Goal: Task Accomplishment & Management: Use online tool/utility

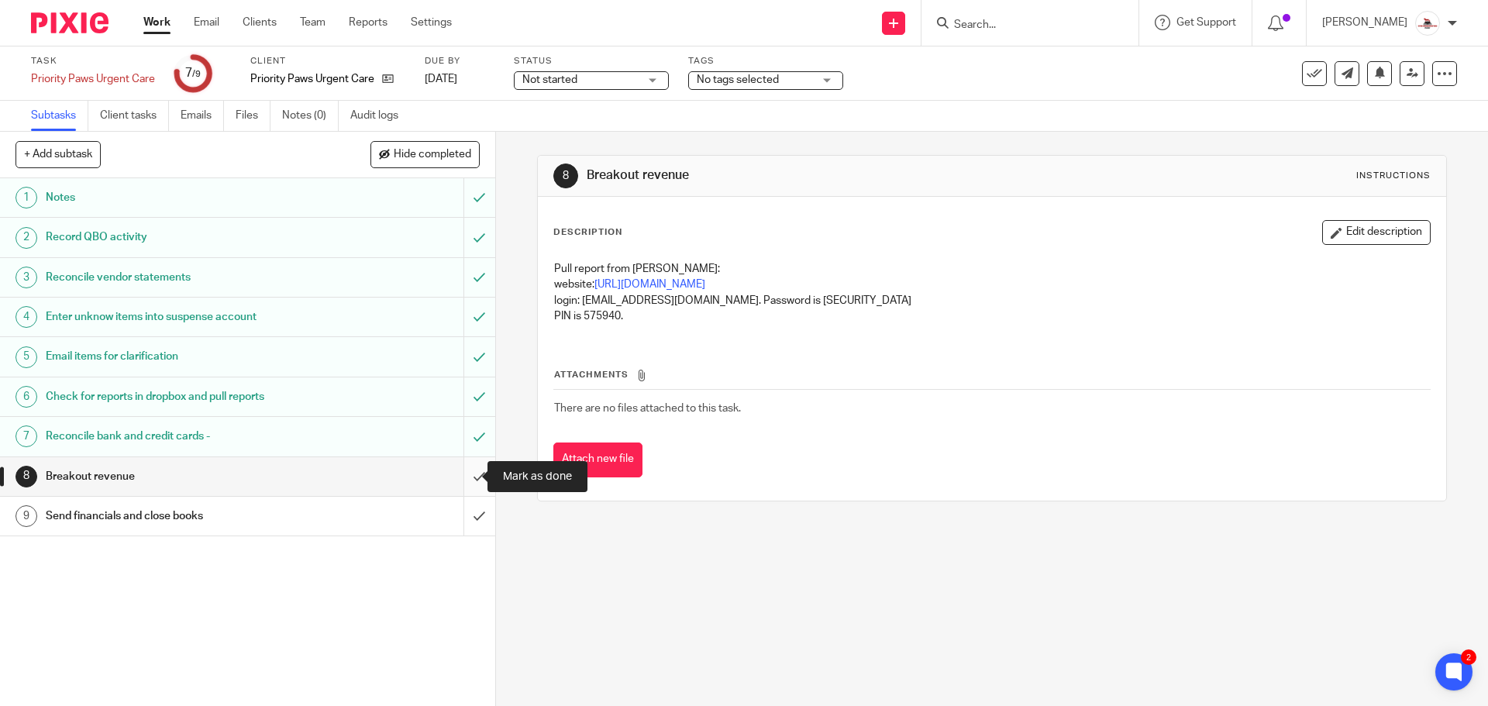
click at [465, 479] on input "submit" at bounding box center [247, 476] width 495 height 39
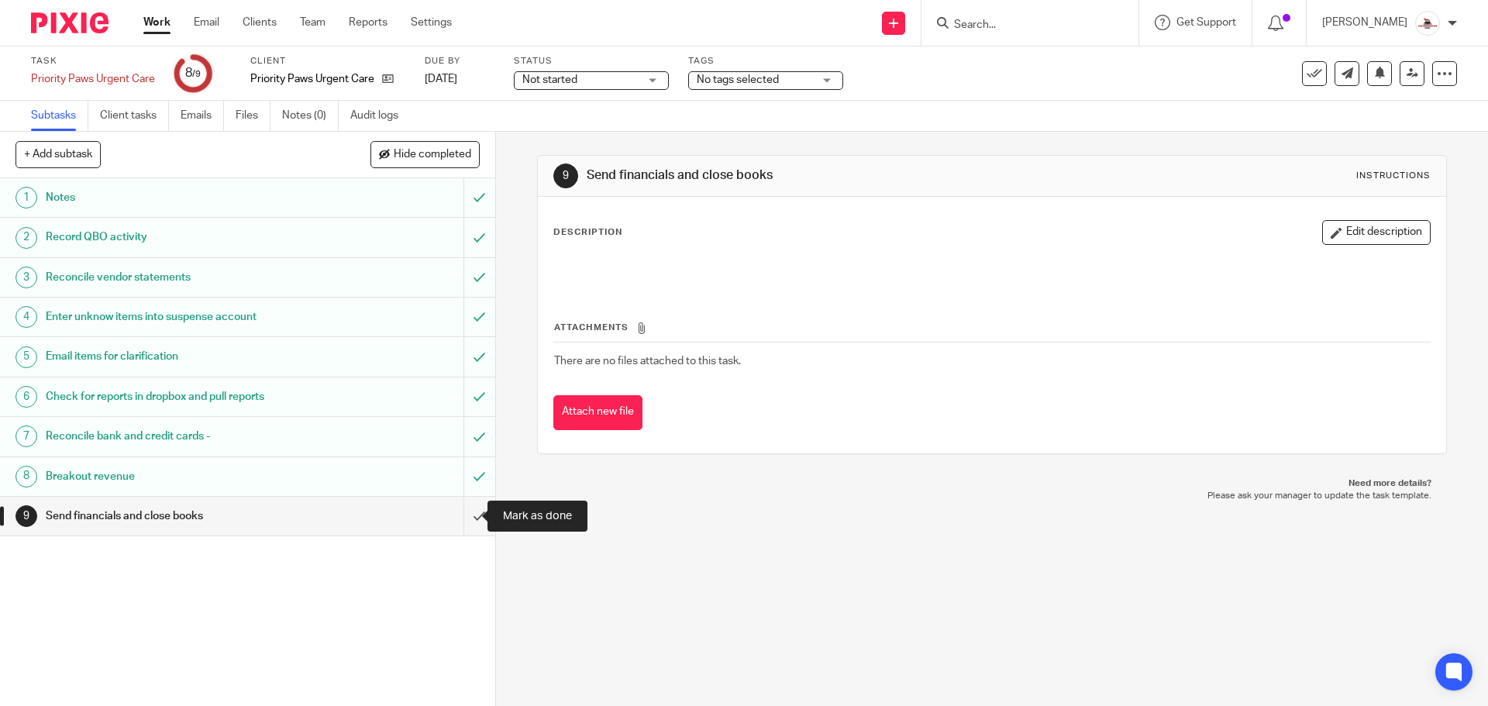
click at [467, 516] on input "submit" at bounding box center [247, 516] width 495 height 39
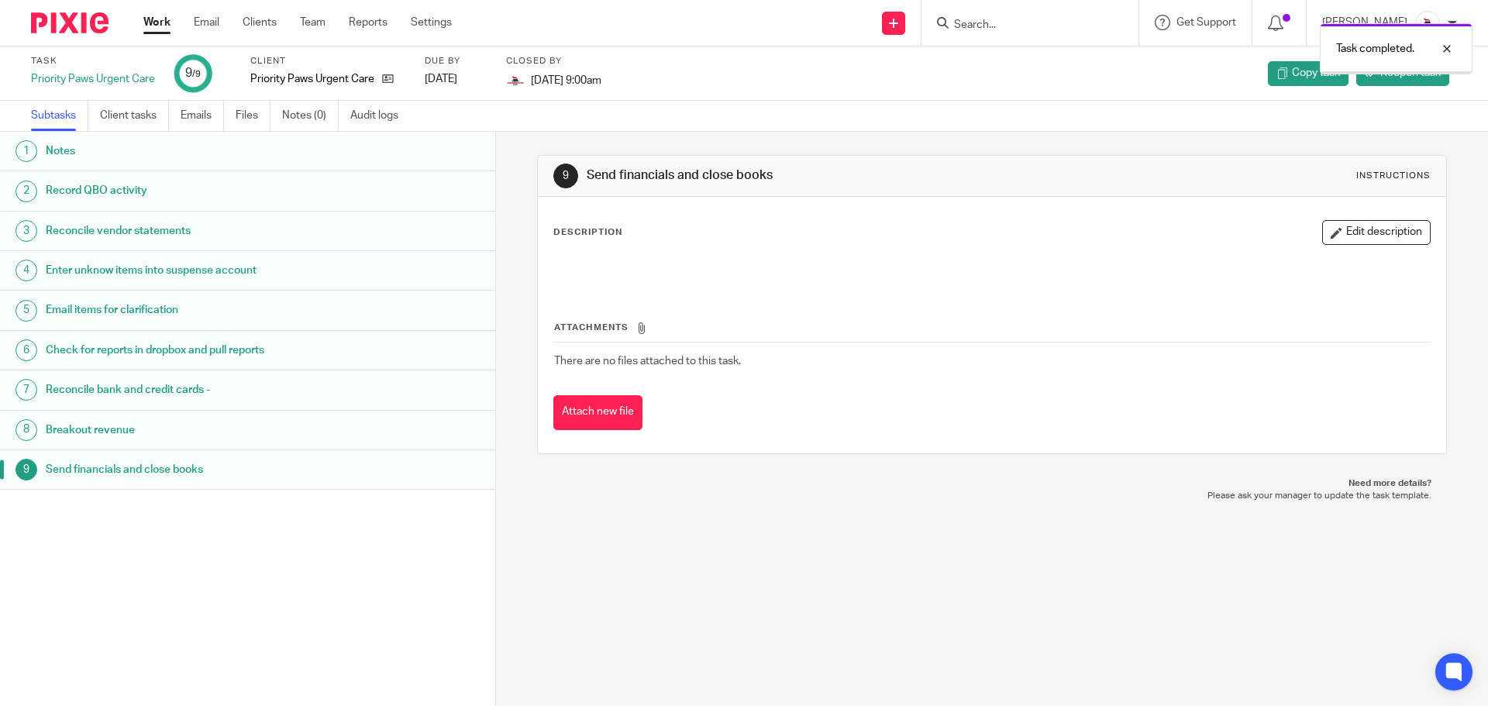
click at [164, 28] on link "Work" at bounding box center [156, 23] width 27 height 16
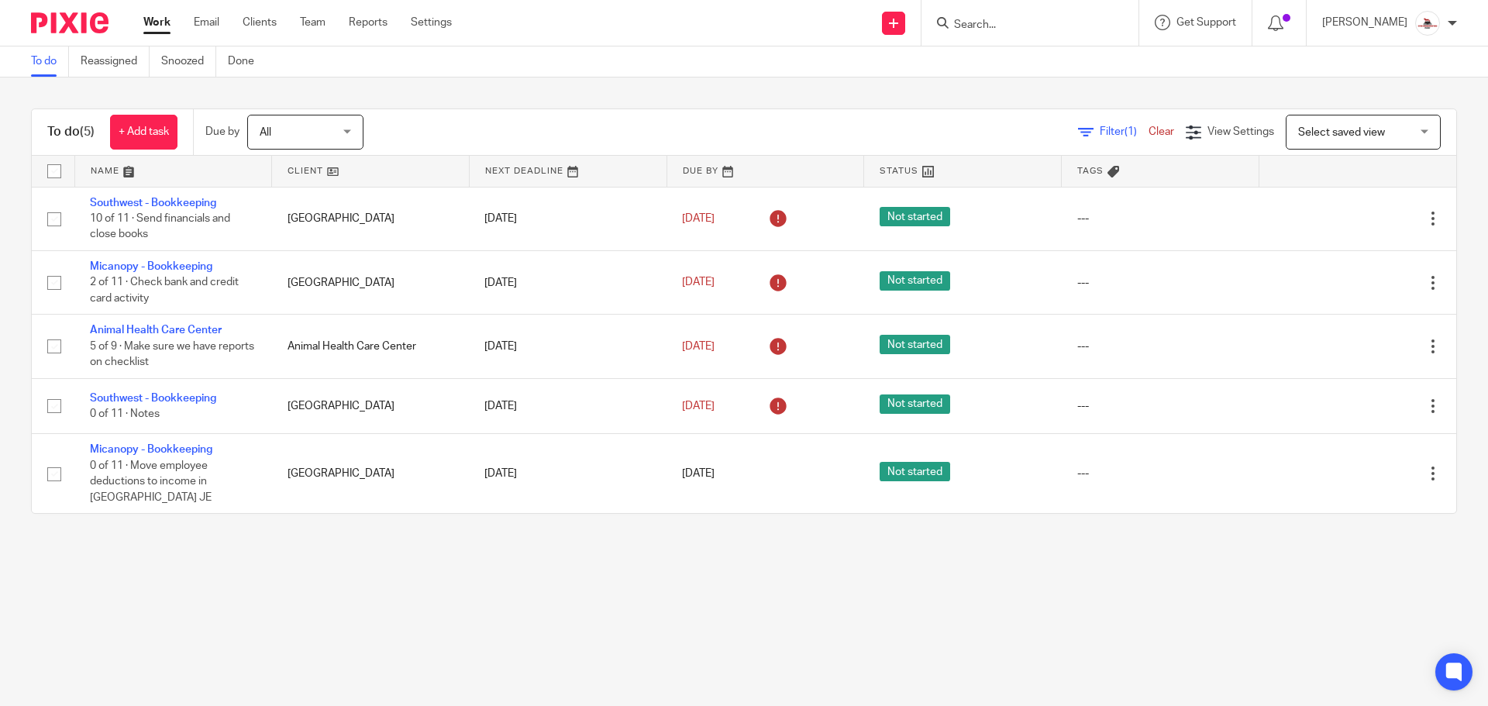
click at [311, 174] on link at bounding box center [370, 171] width 197 height 31
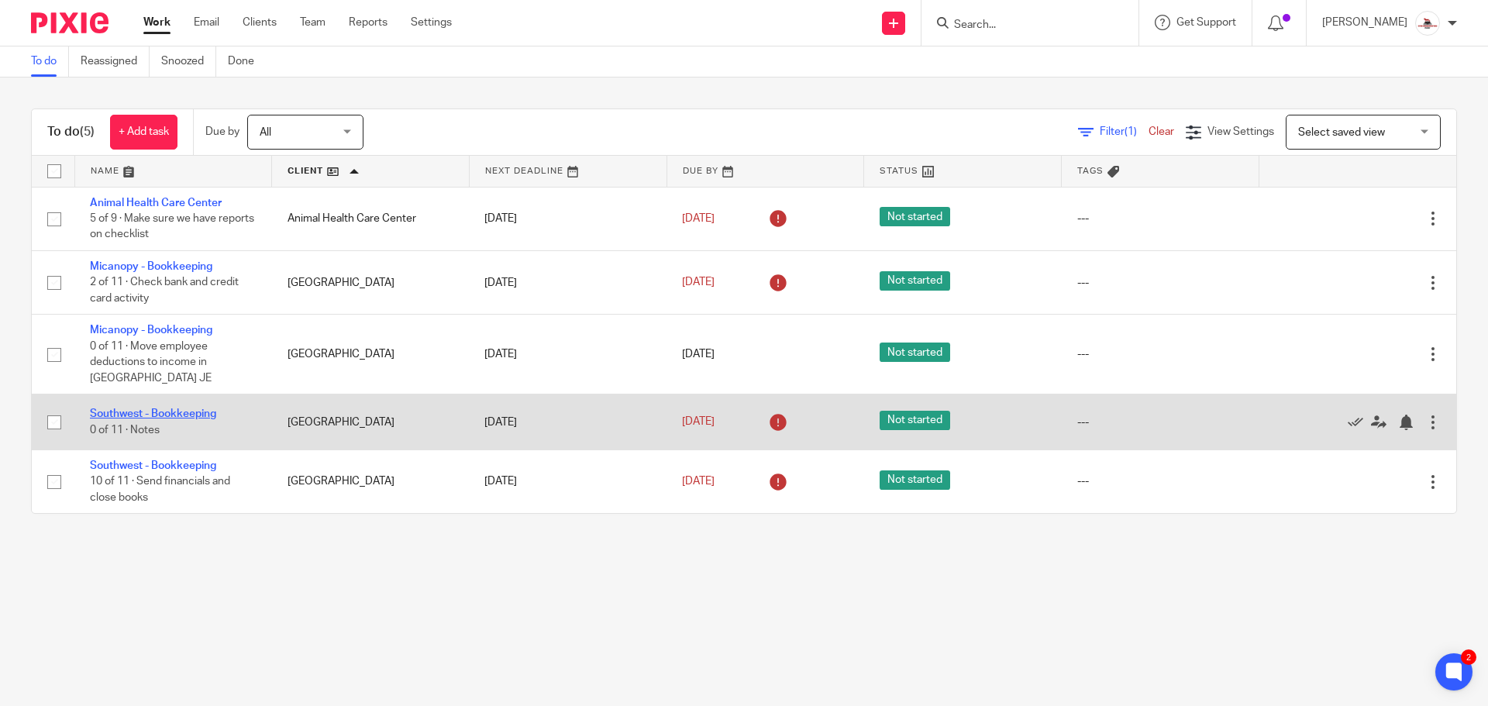
click at [171, 413] on link "Southwest - Bookkeeping" at bounding box center [153, 414] width 126 height 11
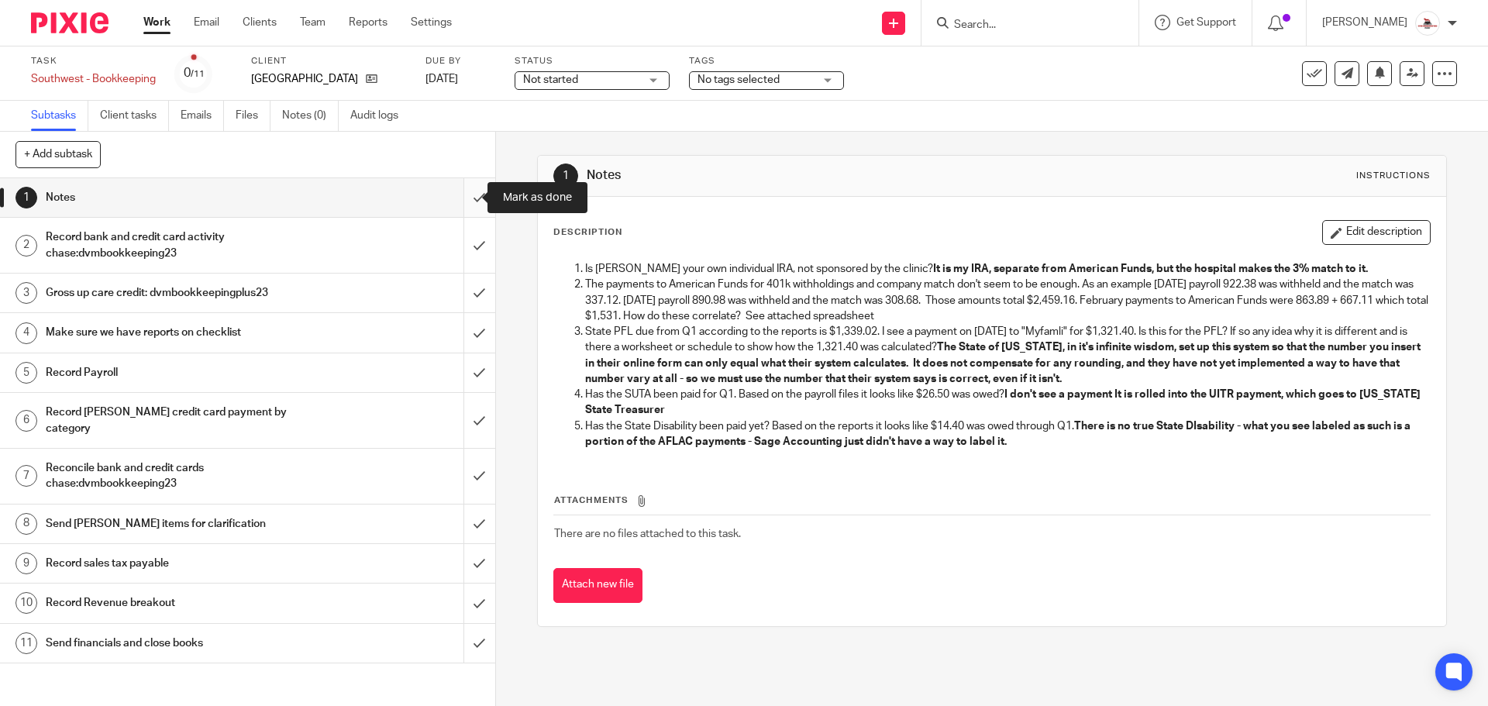
click at [465, 205] on input "submit" at bounding box center [247, 197] width 495 height 39
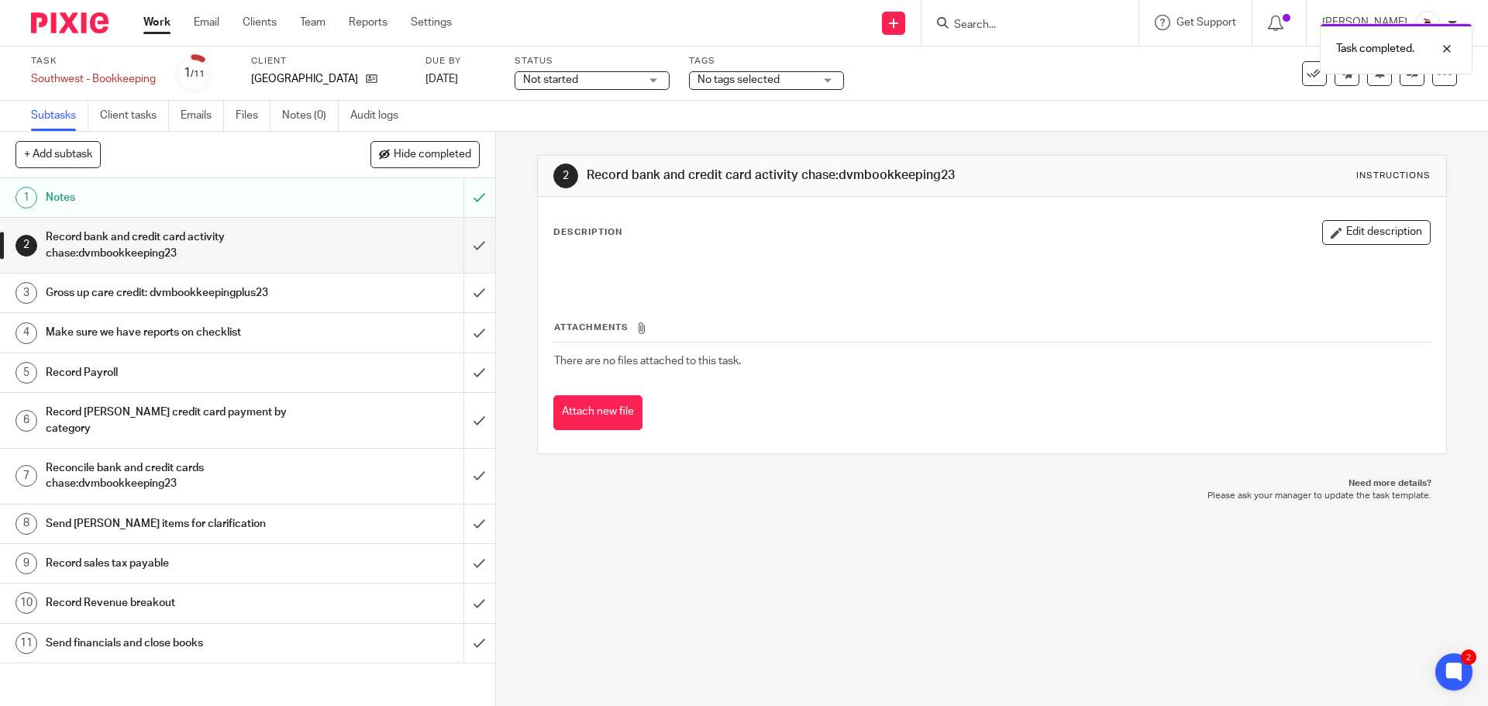
click at [256, 300] on h1 "Gross up care credit: dvmbookkeepingplus23" at bounding box center [180, 292] width 268 height 23
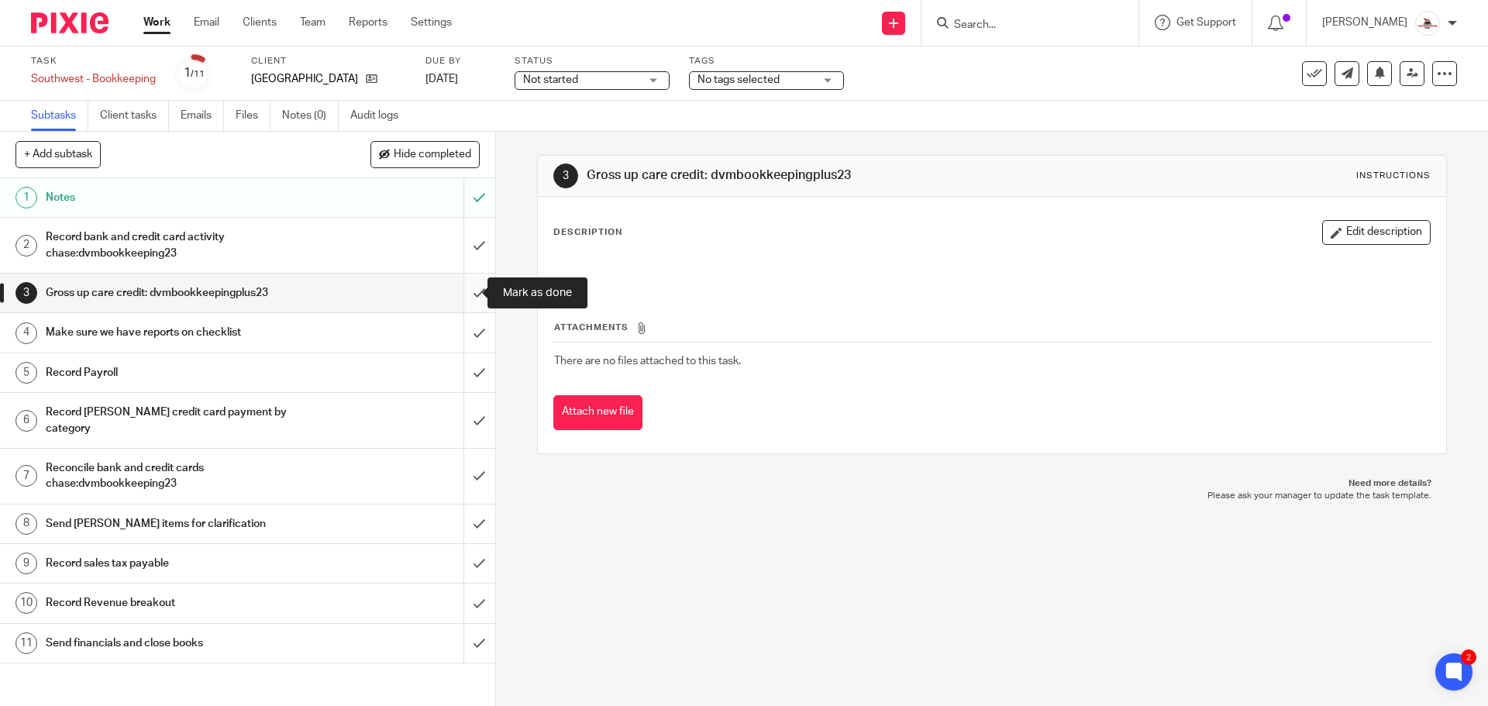
click at [461, 292] on input "submit" at bounding box center [247, 293] width 495 height 39
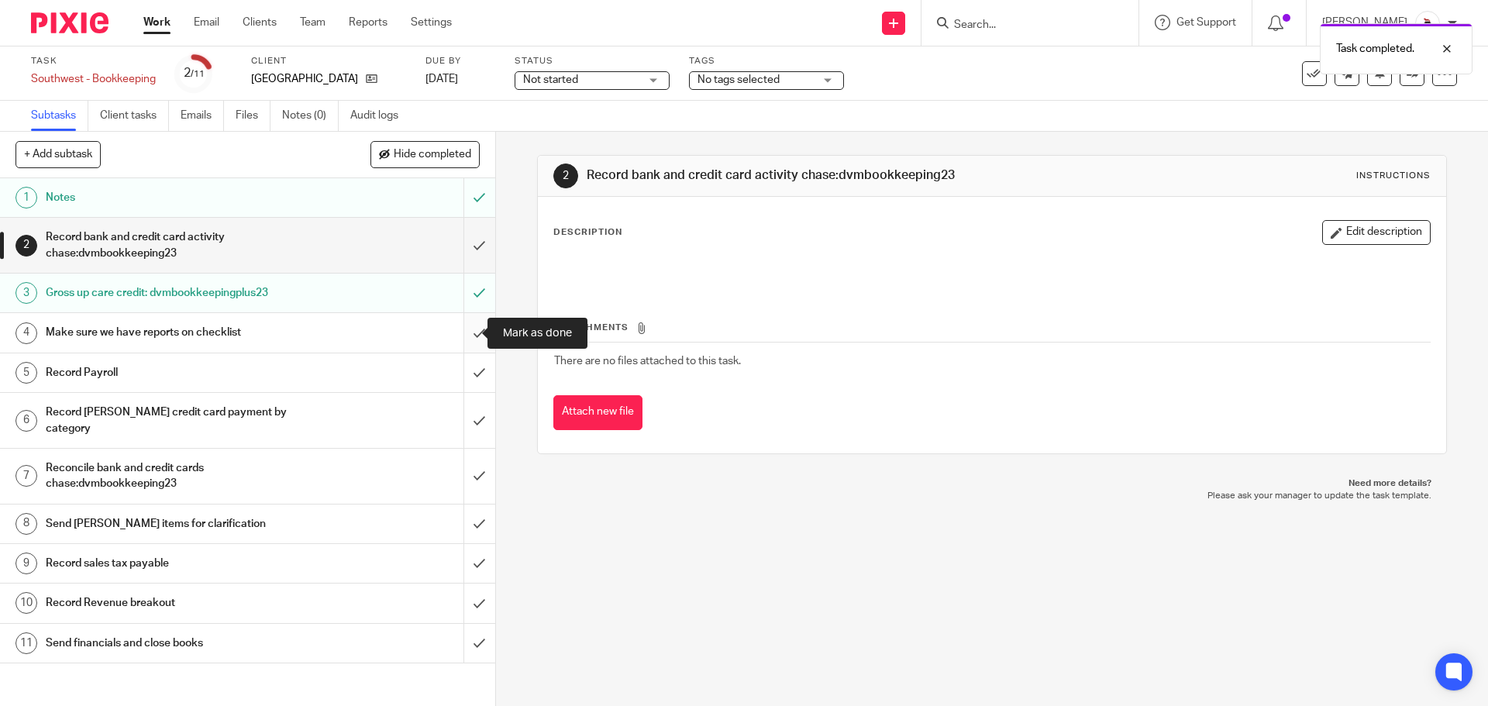
click at [460, 329] on input "submit" at bounding box center [247, 332] width 495 height 39
click at [290, 384] on h1 "Record Payroll" at bounding box center [180, 372] width 268 height 23
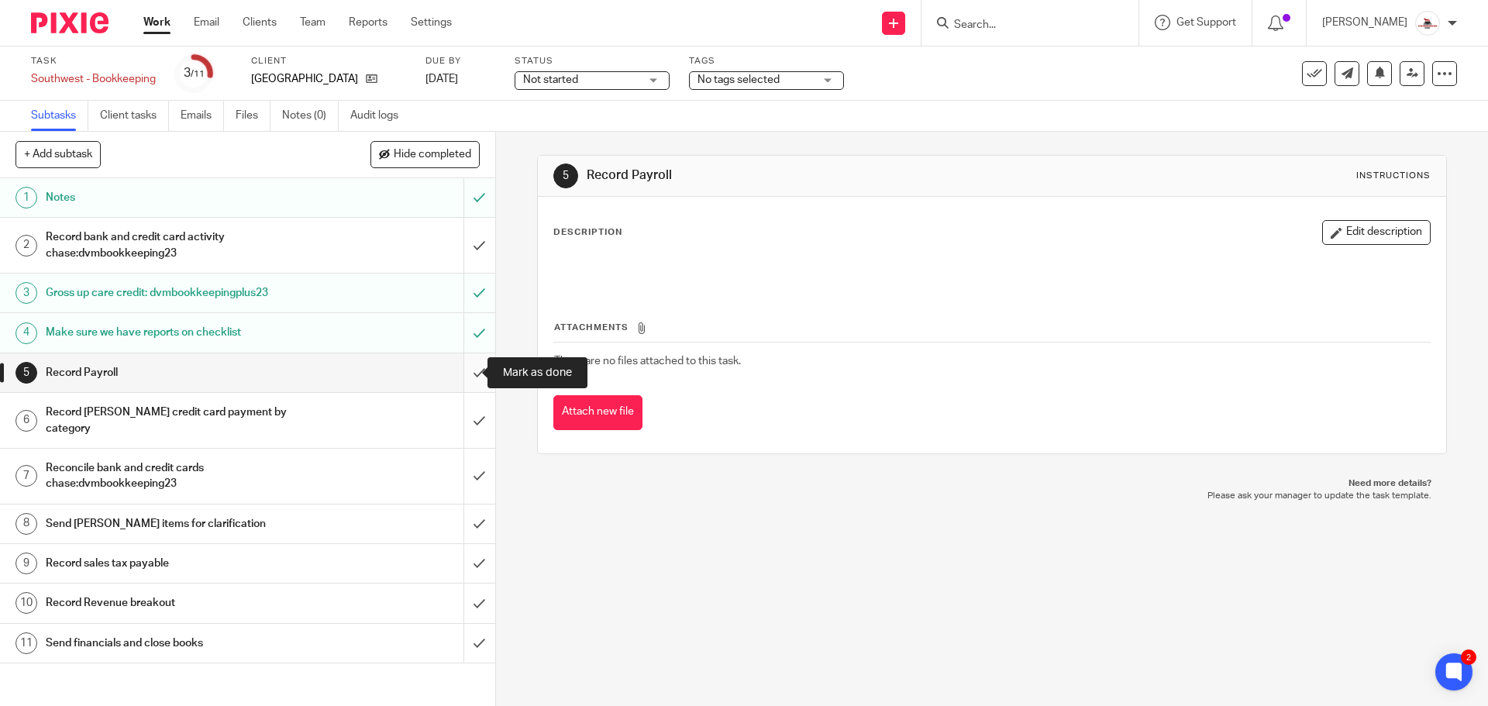
click at [469, 373] on input "submit" at bounding box center [247, 373] width 495 height 39
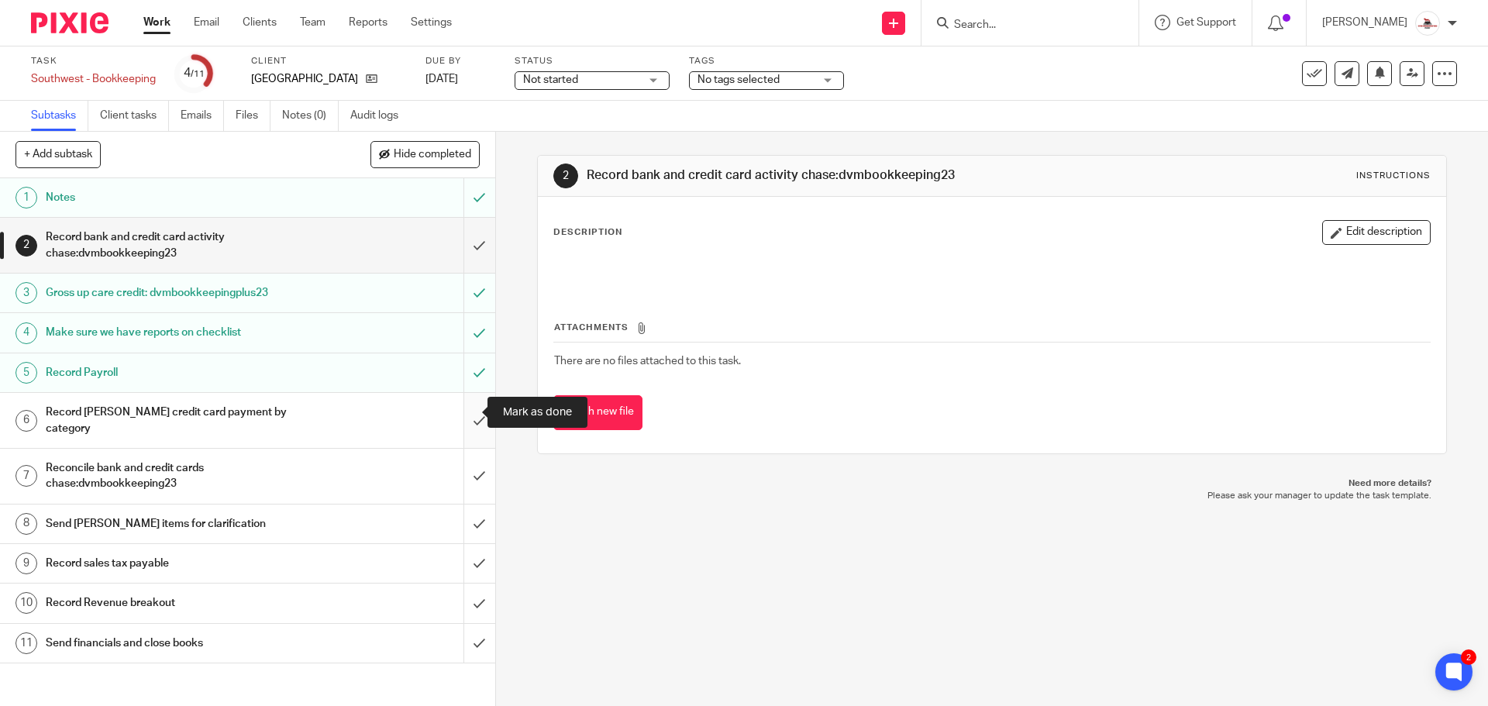
click at [460, 410] on input "submit" at bounding box center [247, 420] width 495 height 55
